Goal: Transaction & Acquisition: Purchase product/service

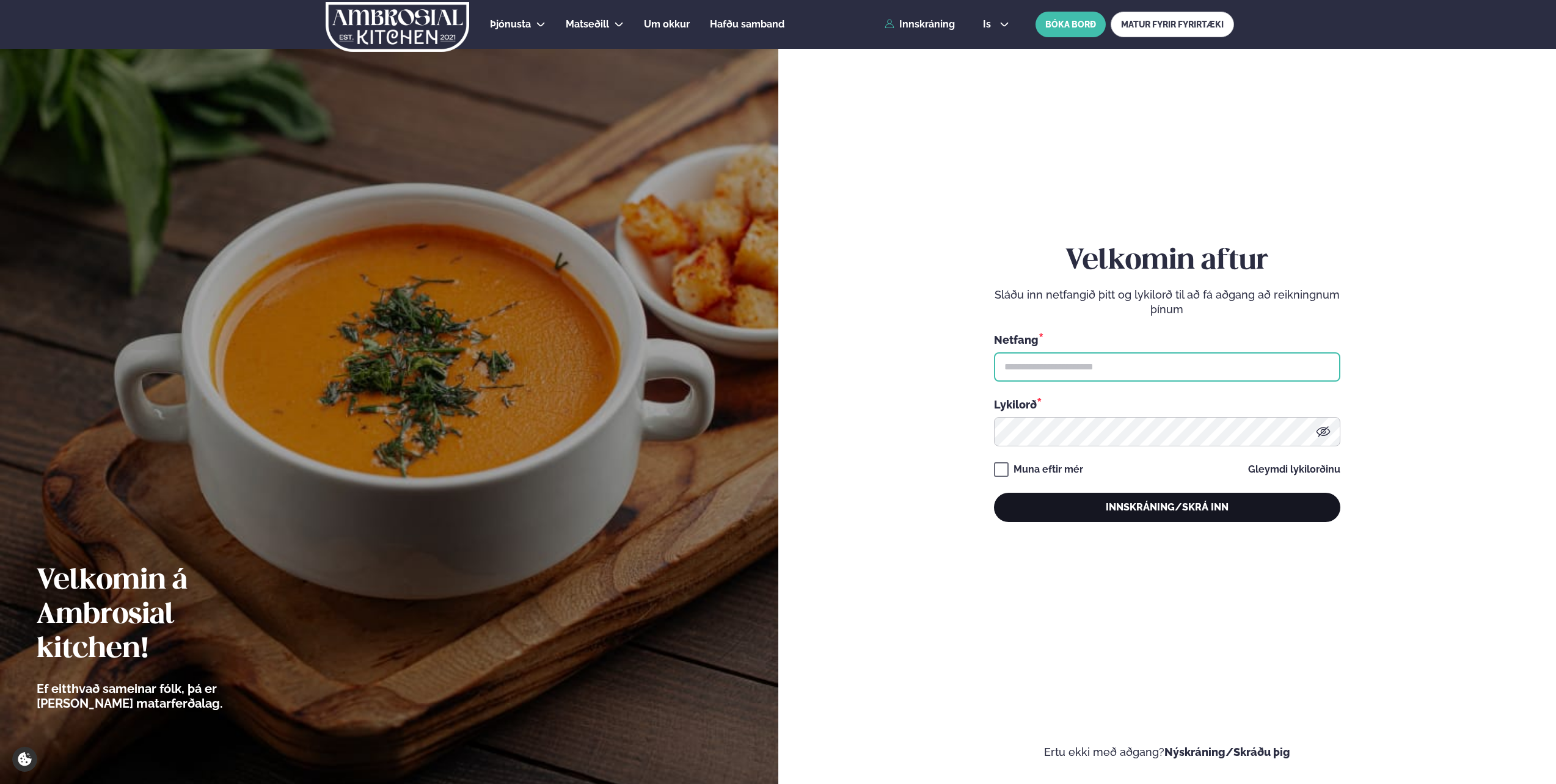
type input "**********"
click at [1175, 515] on button "Innskráning/Skrá inn" at bounding box center [1167, 507] width 347 height 29
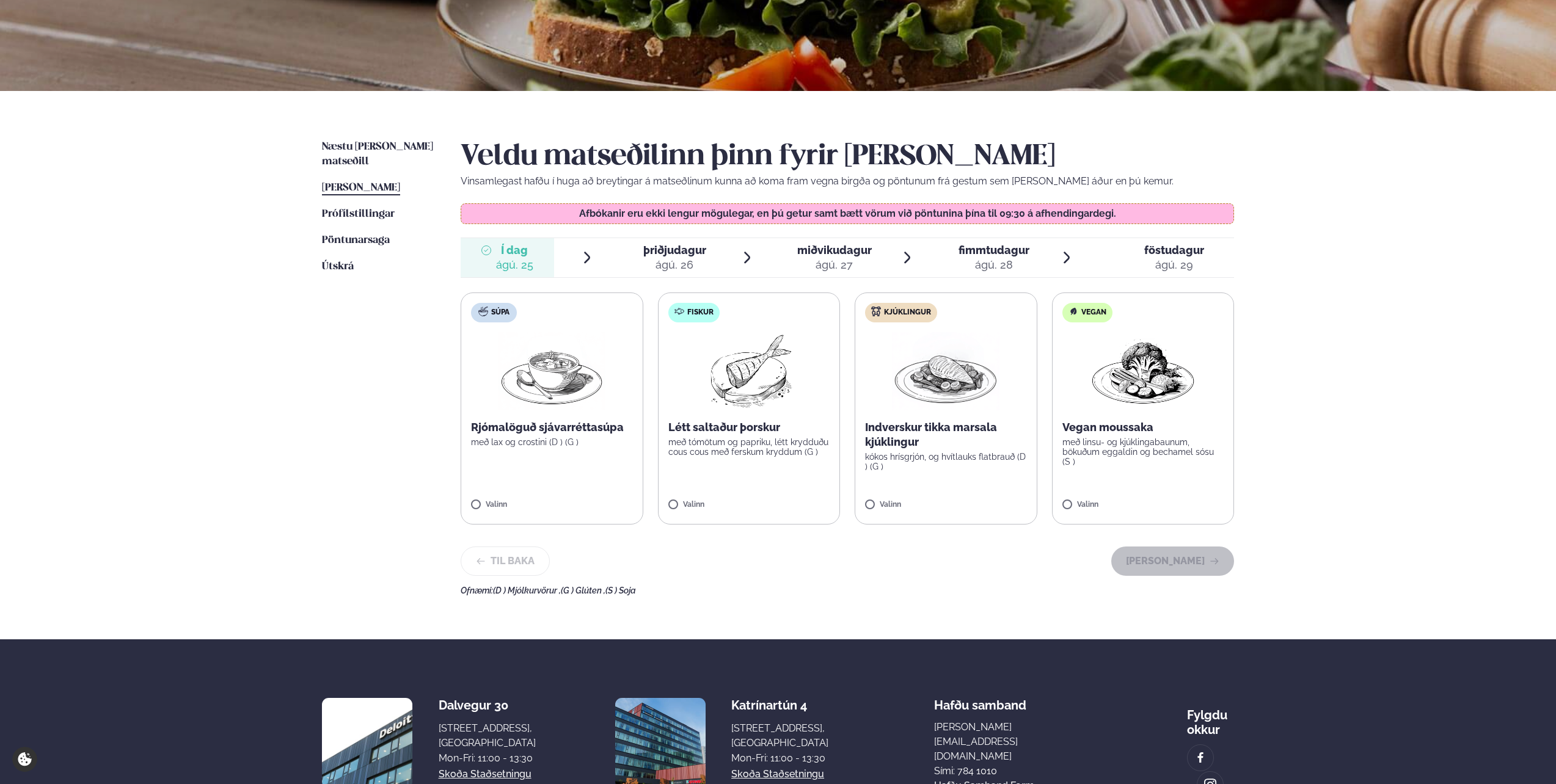
scroll to position [183, 0]
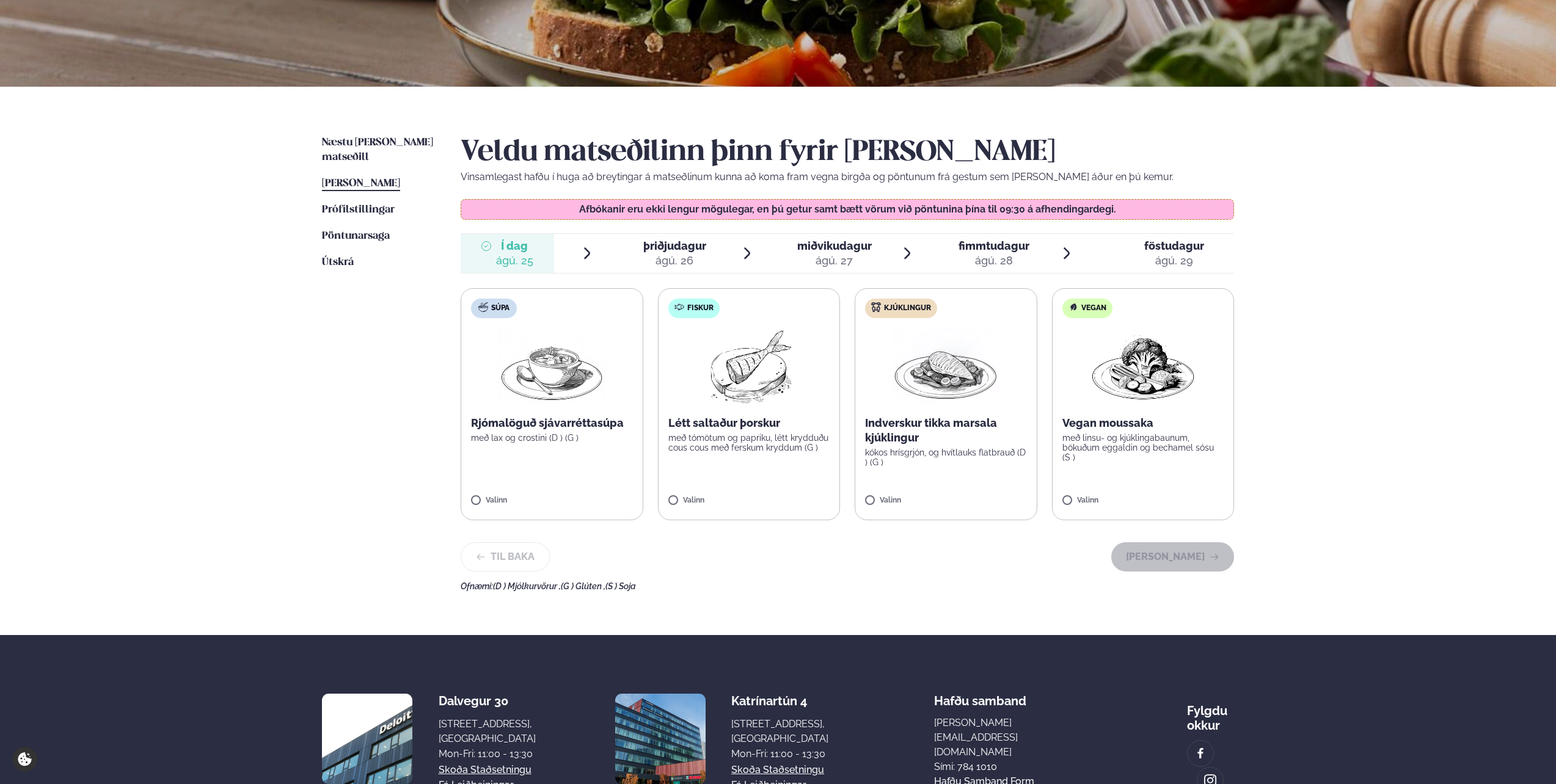
click at [751, 400] on img at bounding box center [749, 367] width 108 height 78
click at [1184, 556] on button "[PERSON_NAME]" at bounding box center [1172, 556] width 123 height 29
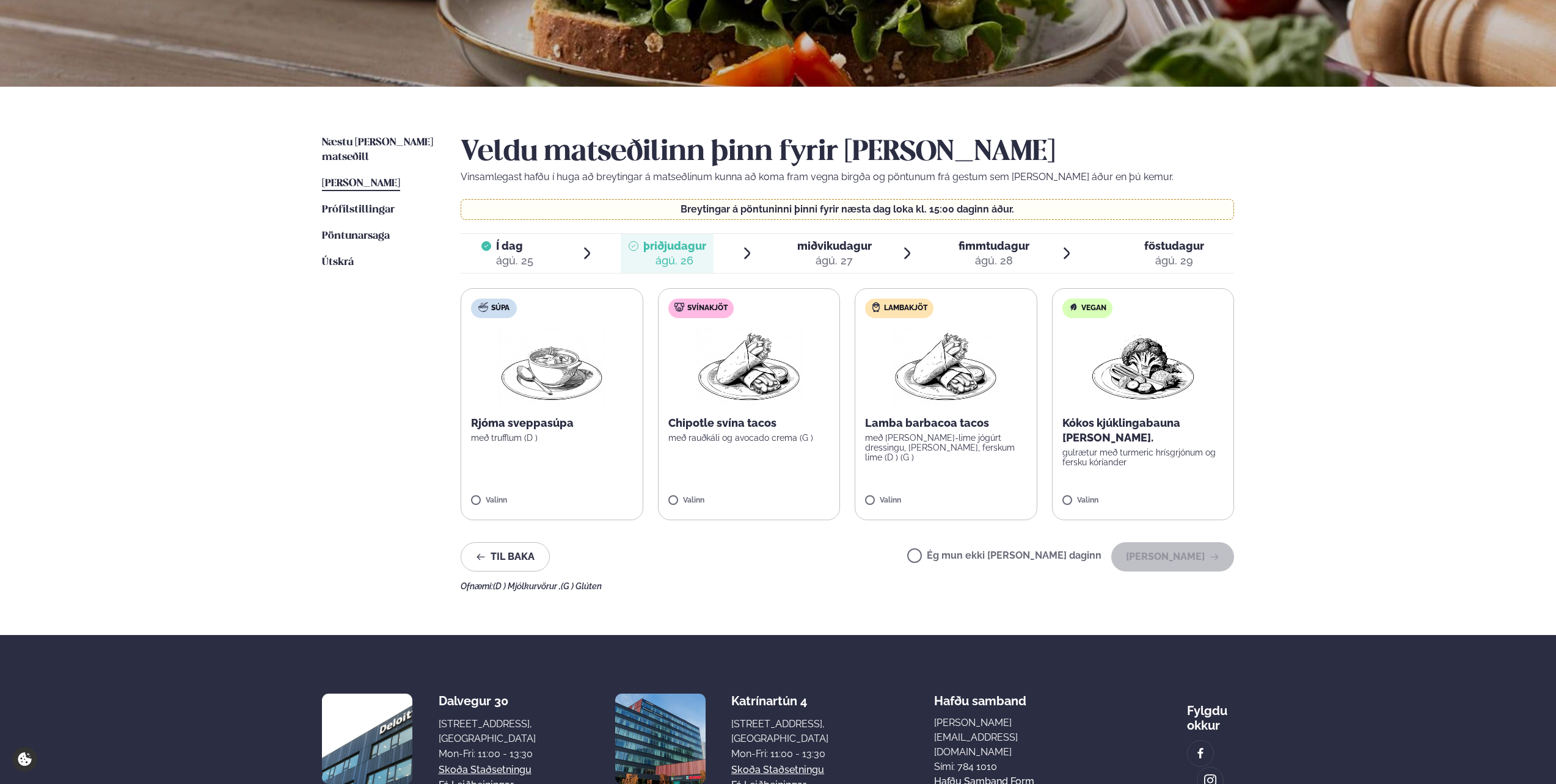
click at [946, 393] on img at bounding box center [945, 367] width 107 height 78
click at [1194, 555] on button "[PERSON_NAME]" at bounding box center [1172, 556] width 123 height 29
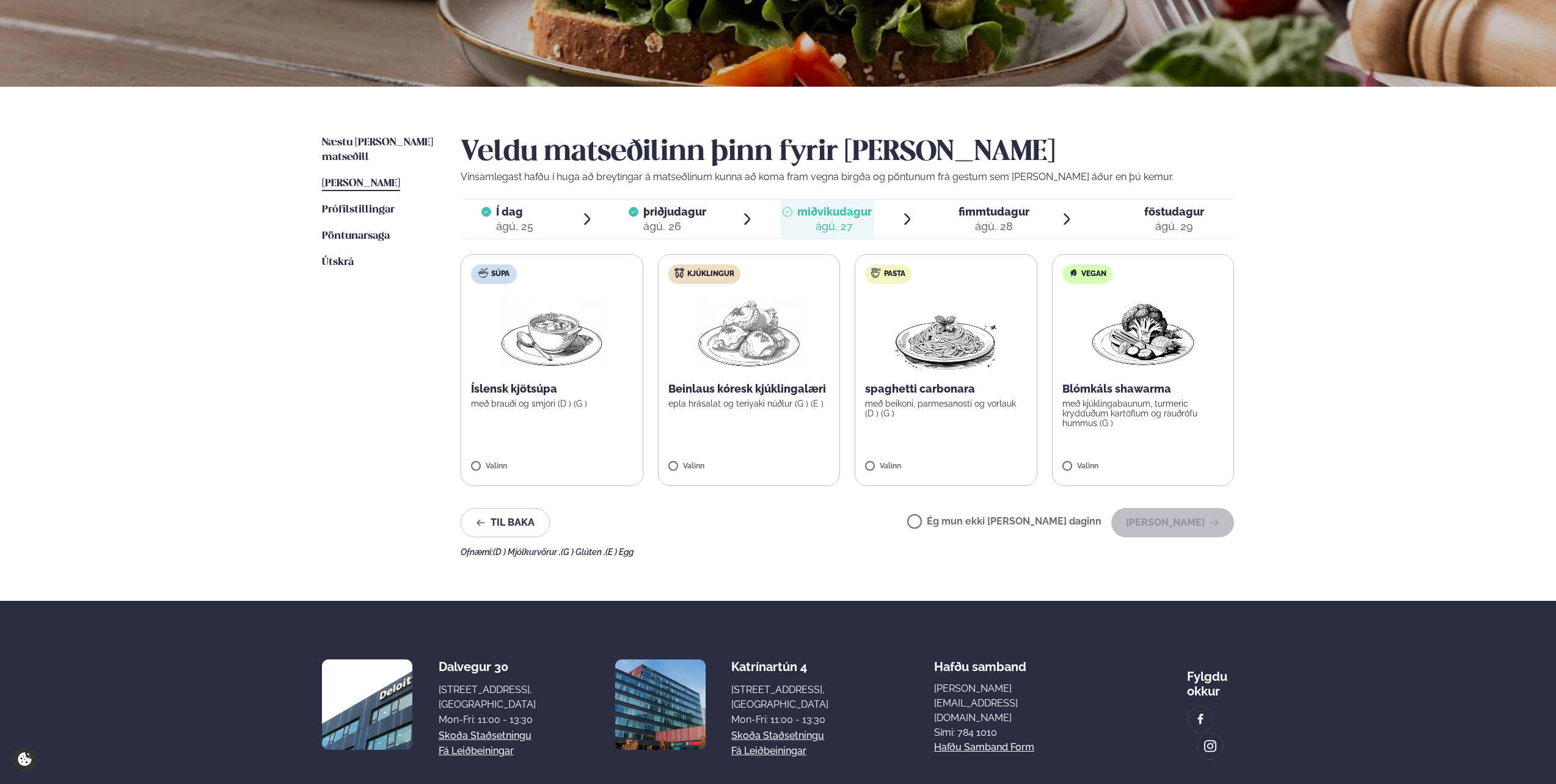
click at [565, 396] on div "Íslensk kjötsúpa með brauði og smjöri (D ) (G )" at bounding box center [552, 394] width 162 height 27
click at [1174, 519] on button "[PERSON_NAME]" at bounding box center [1172, 522] width 123 height 29
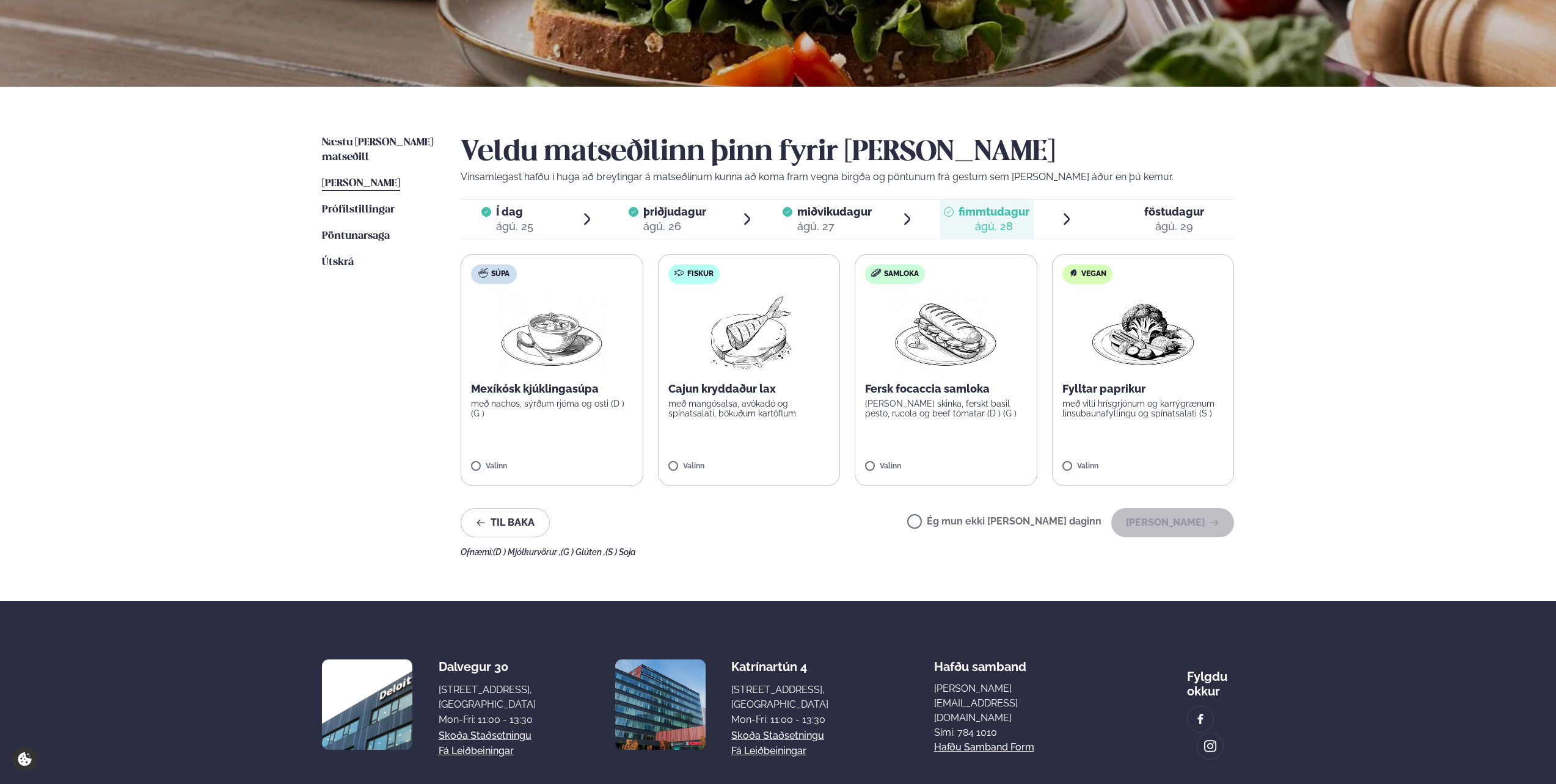
click at [728, 399] on p "með mangósalsa, avókadó og spínatsalati, bökuðum kartöflum" at bounding box center [749, 408] width 162 height 20
click at [1171, 526] on button "[PERSON_NAME]" at bounding box center [1172, 522] width 123 height 29
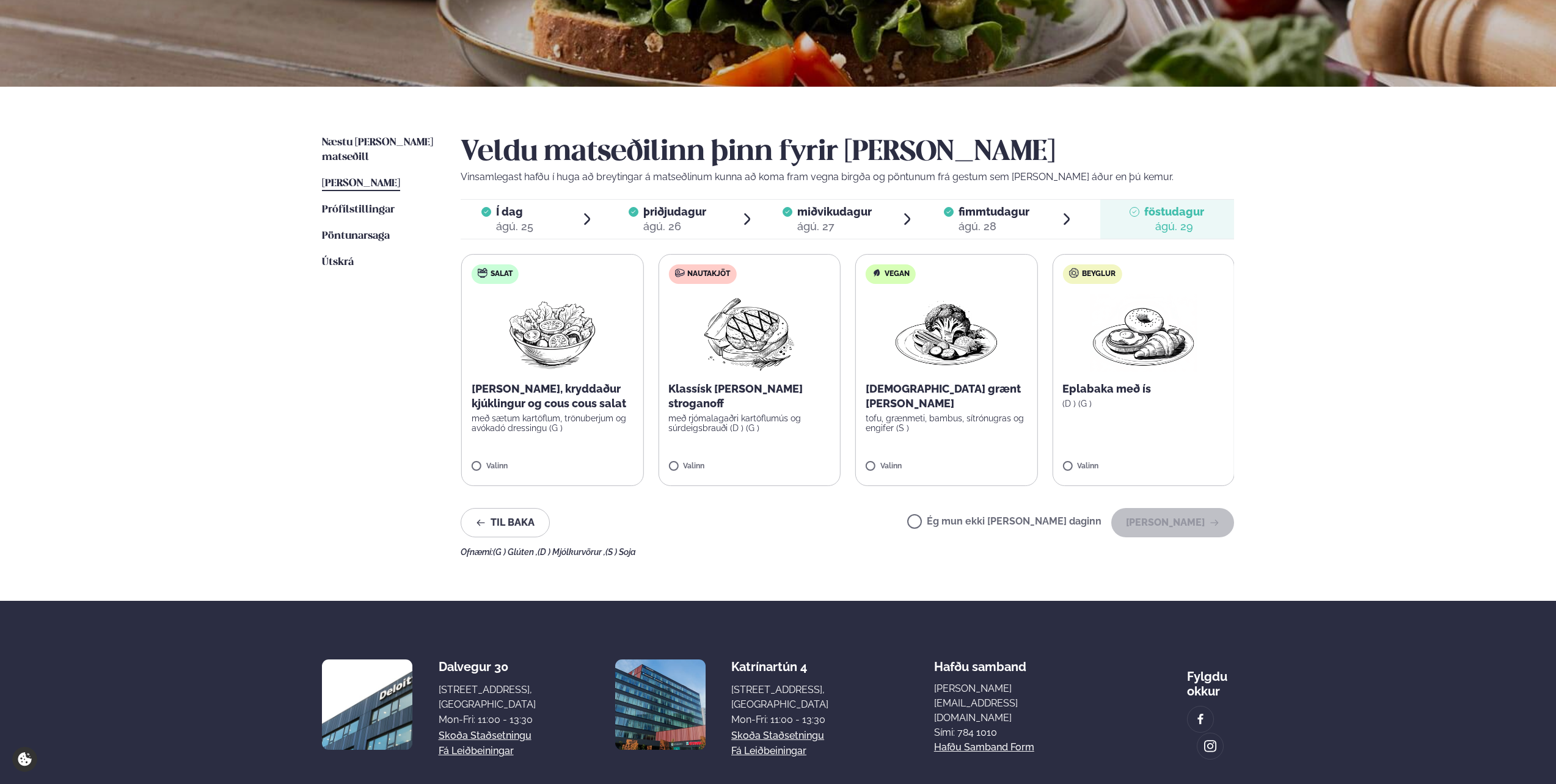
click at [742, 384] on p "Klassísk [PERSON_NAME] stroganoff" at bounding box center [749, 396] width 162 height 29
click at [707, 414] on p "með rjómalagaðri kartöflumús og súrdeigsbrauði (D ) (G )" at bounding box center [749, 423] width 162 height 20
click at [1181, 526] on button "[PERSON_NAME]" at bounding box center [1172, 522] width 123 height 29
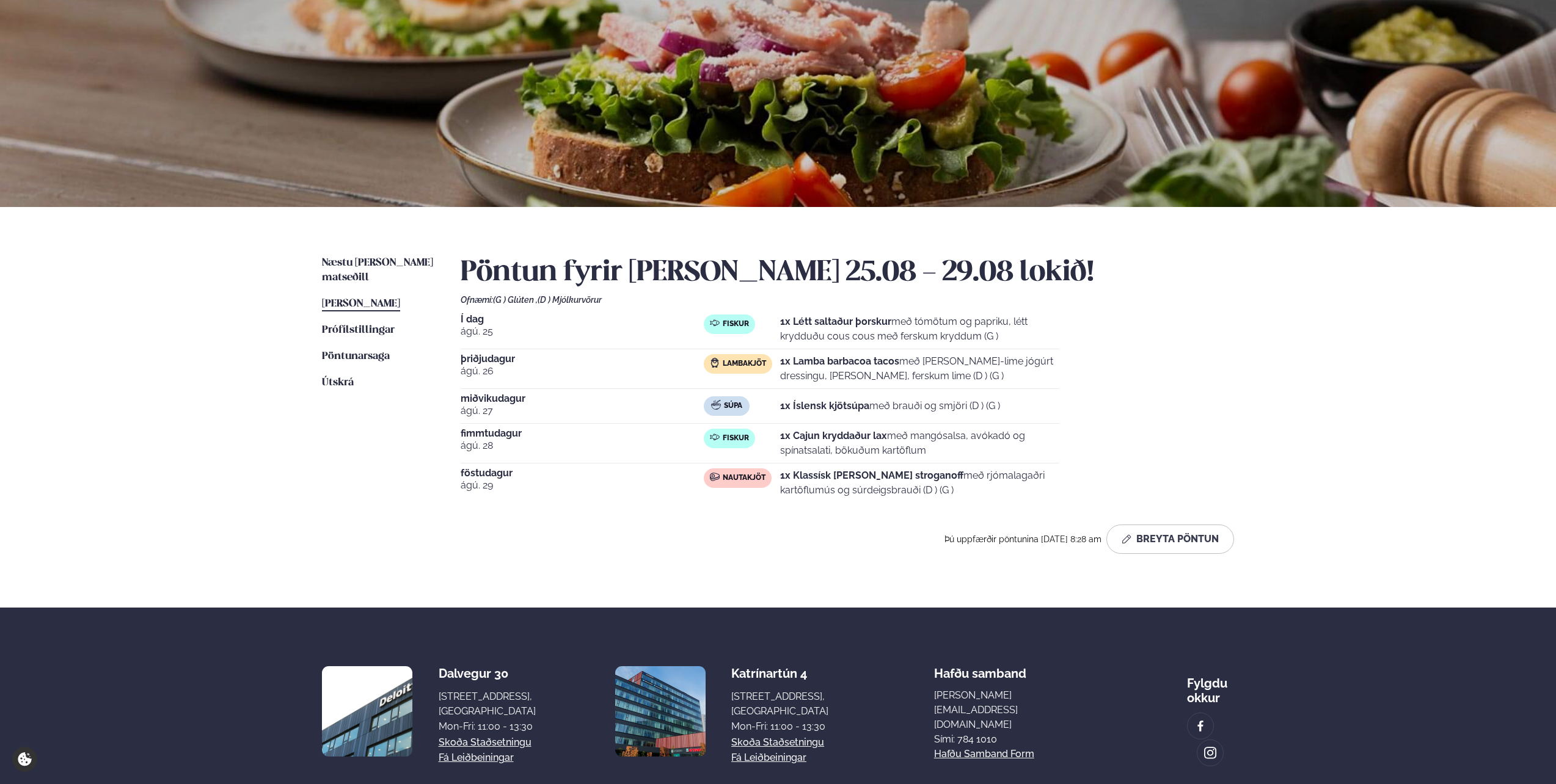
scroll to position [0, 0]
